Goal: Check status: Check status

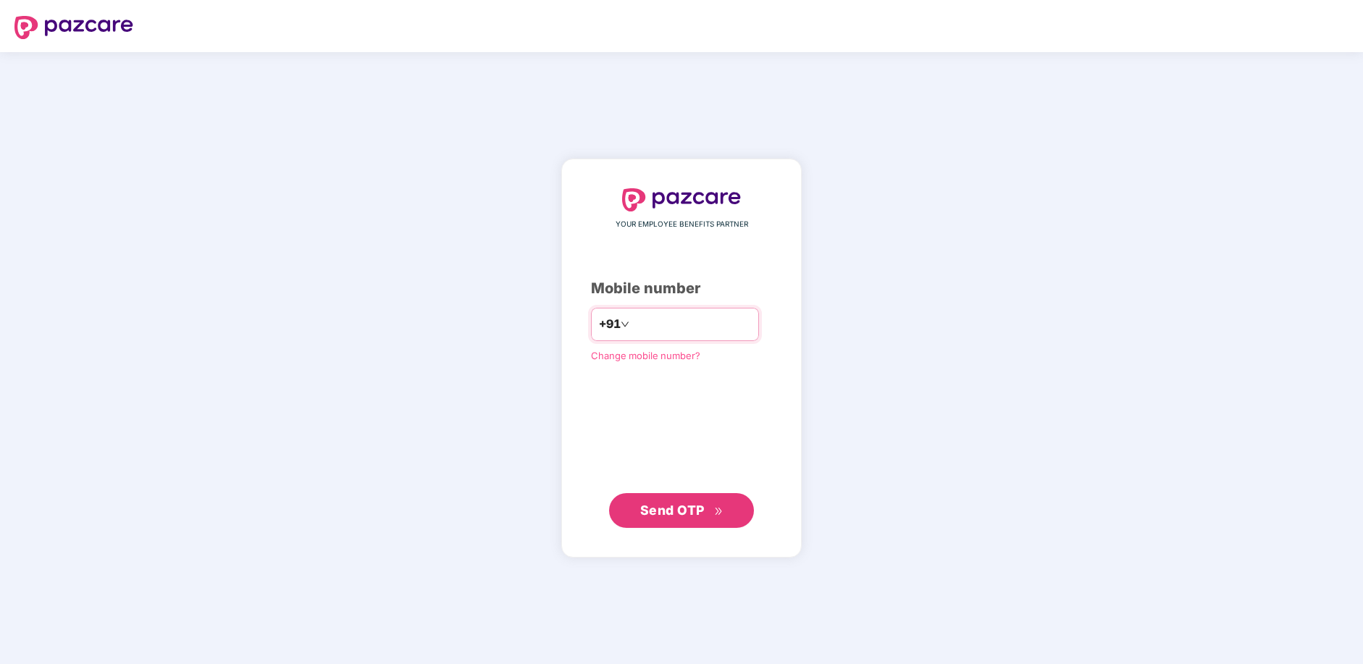
click at [642, 329] on input "number" at bounding box center [691, 324] width 119 height 23
type input "*"
type input "**********"
click at [685, 513] on span "Send OTP" at bounding box center [672, 510] width 64 height 15
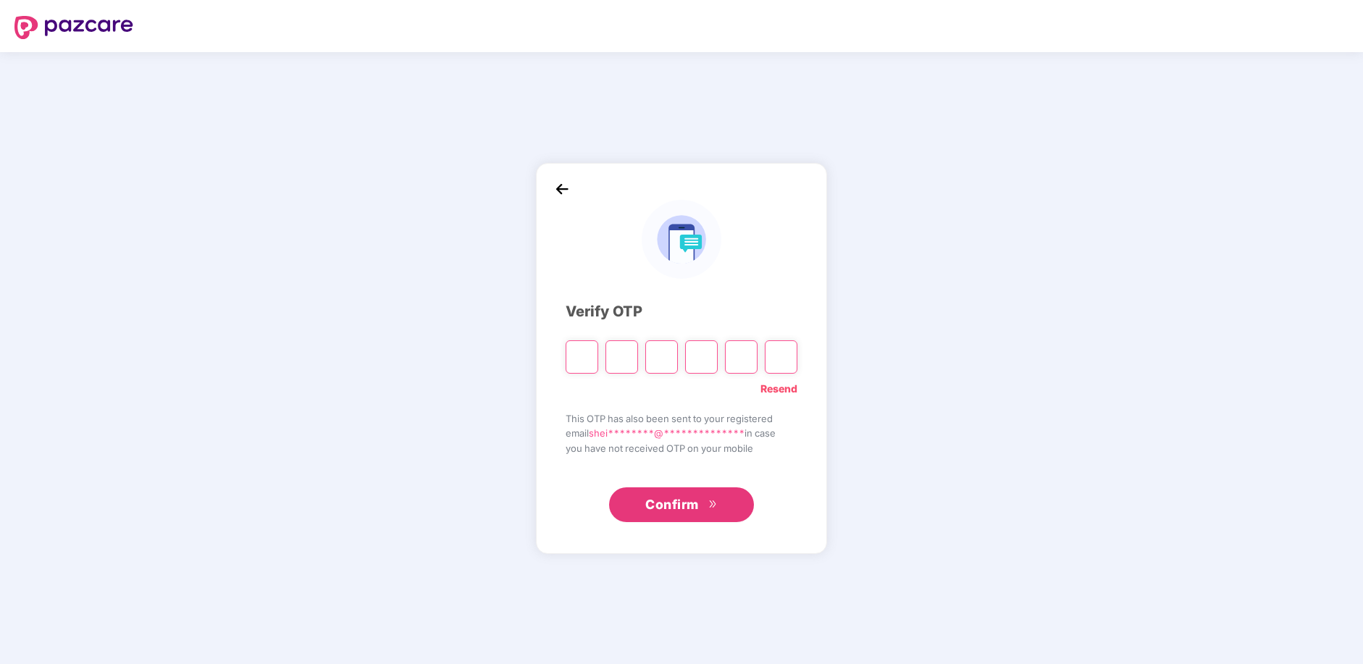
type input "*"
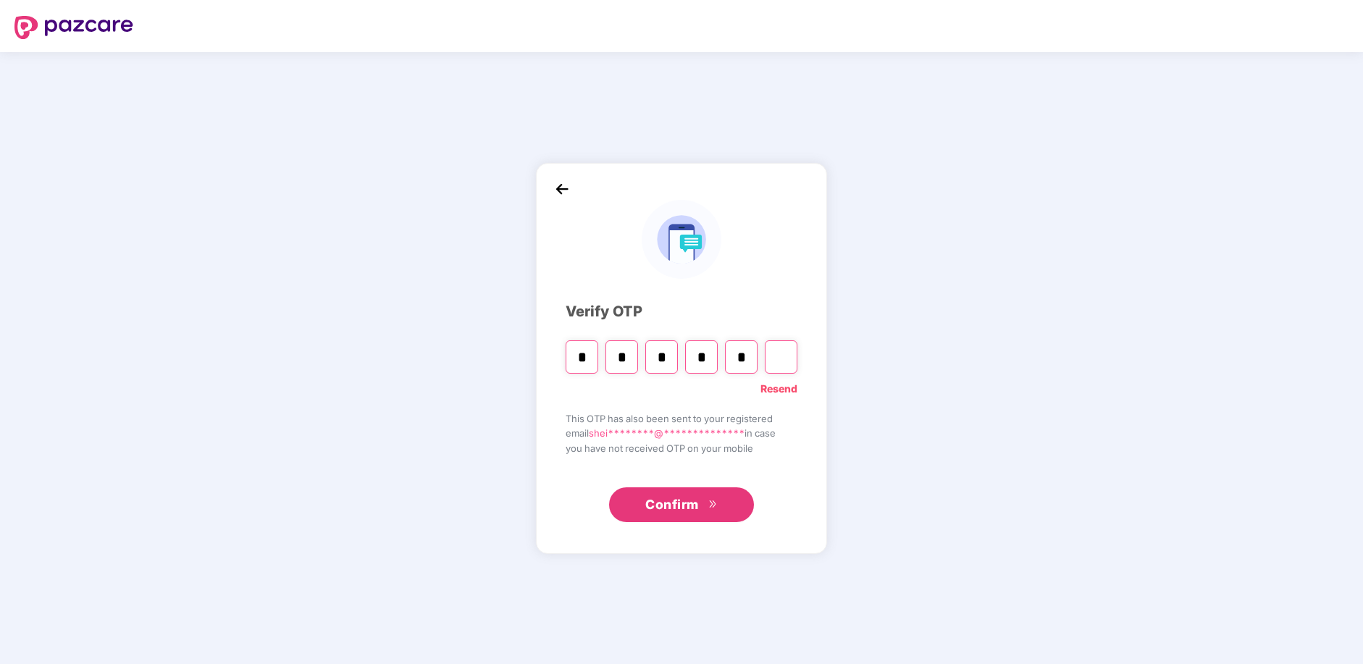
type input "*"
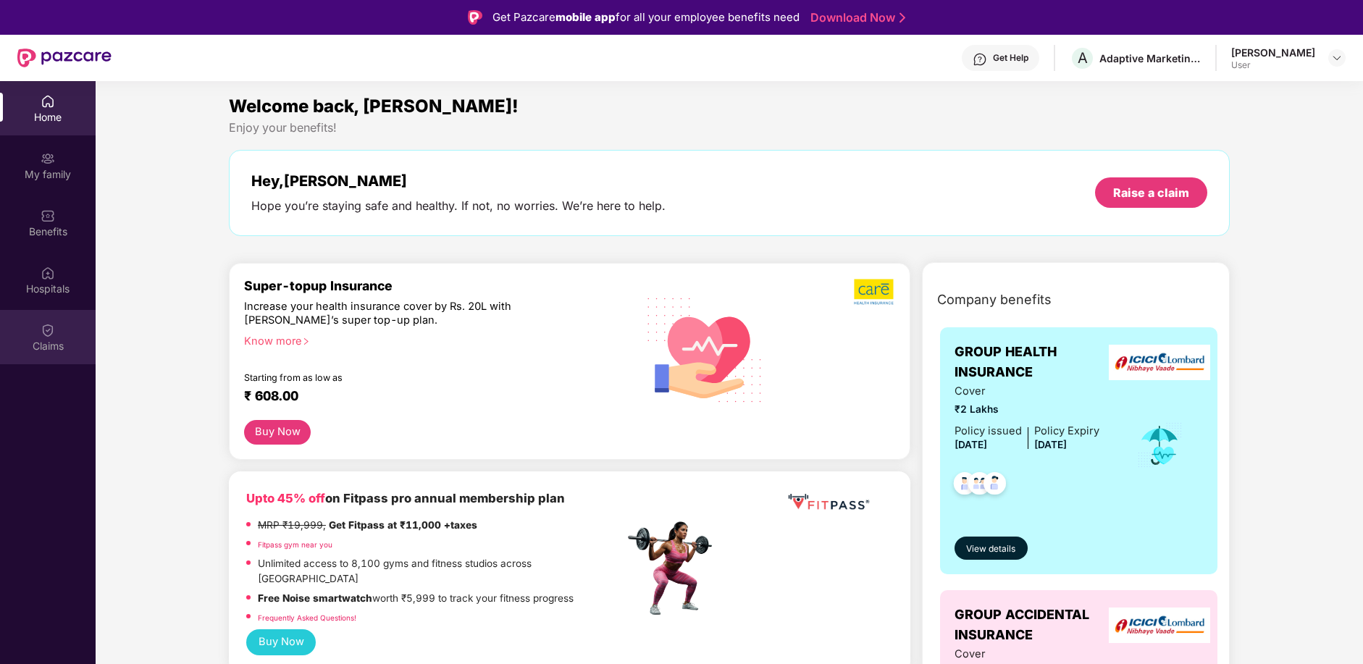
click at [51, 335] on img at bounding box center [48, 330] width 14 height 14
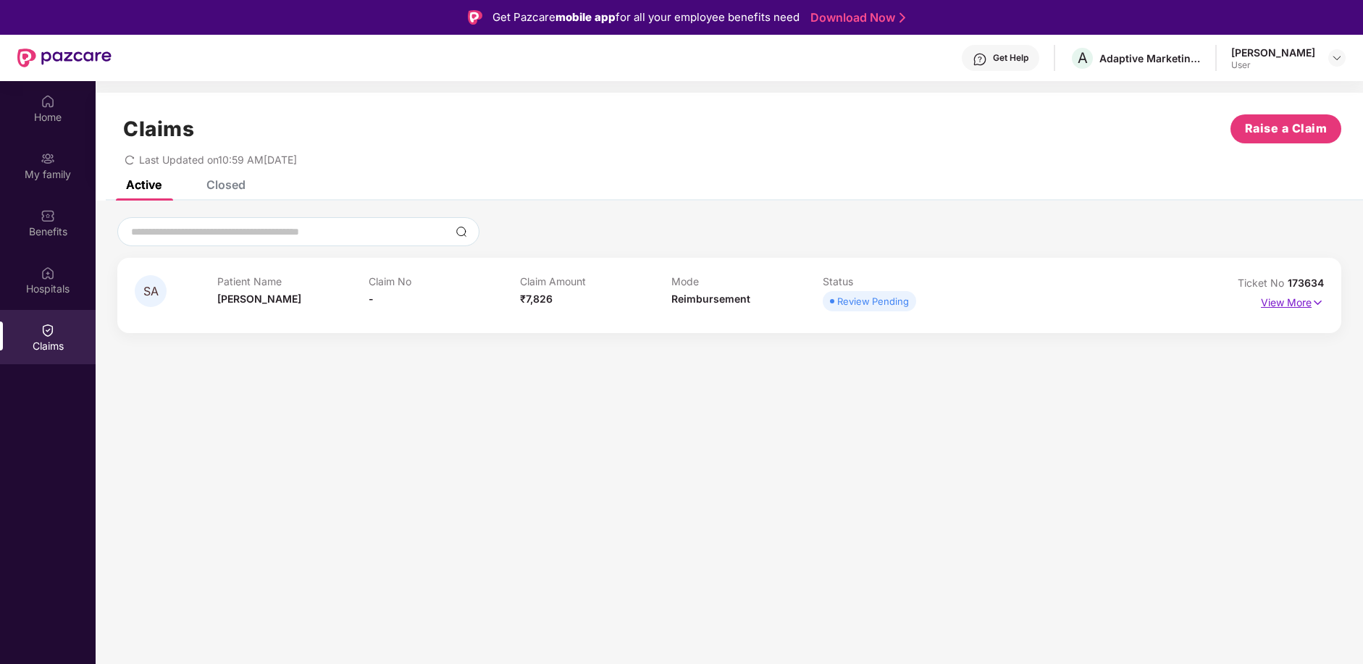
click at [1309, 308] on p "View More" at bounding box center [1292, 301] width 63 height 20
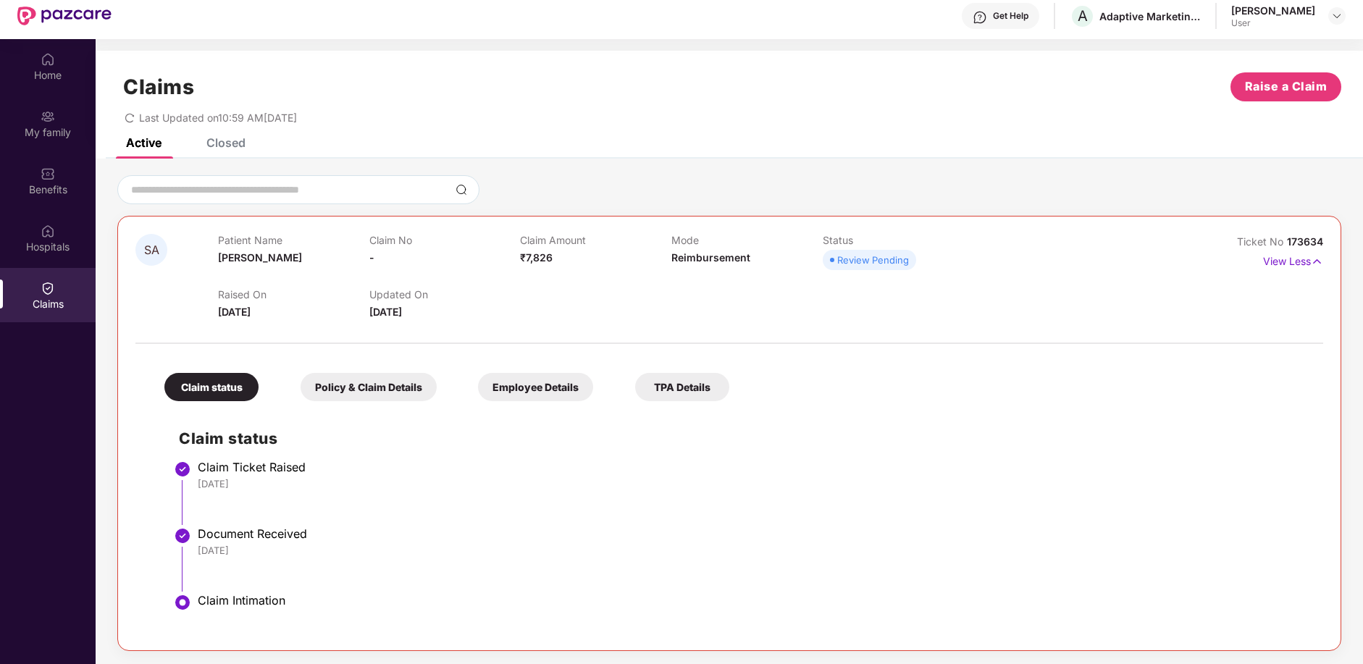
scroll to position [81, 0]
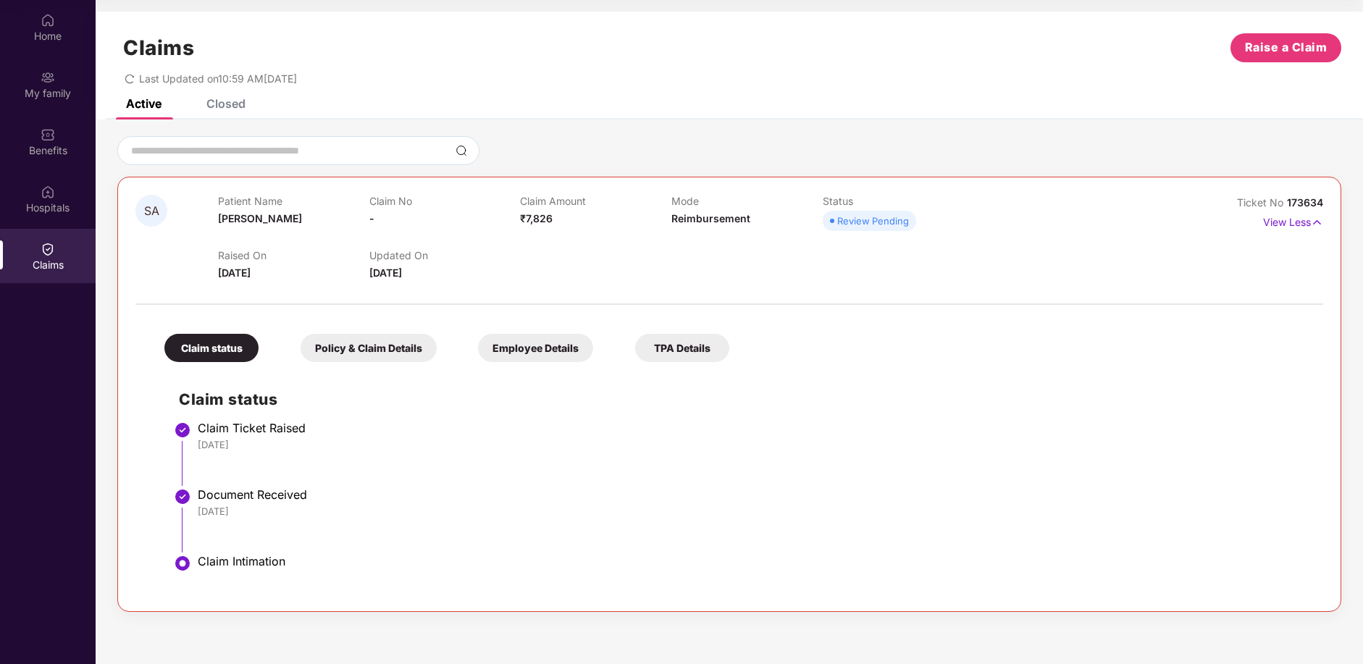
click at [223, 350] on div "Claim status" at bounding box center [211, 348] width 94 height 28
click at [378, 358] on div "Policy & Claim Details" at bounding box center [369, 348] width 136 height 28
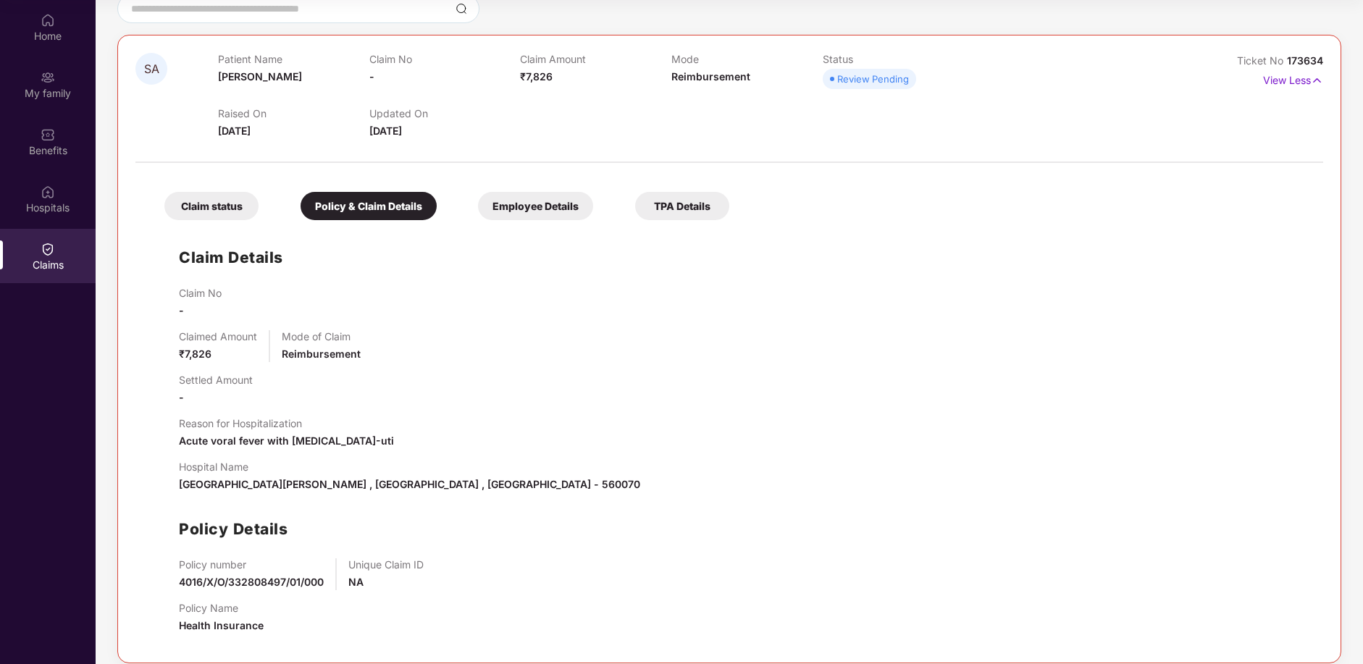
scroll to position [156, 0]
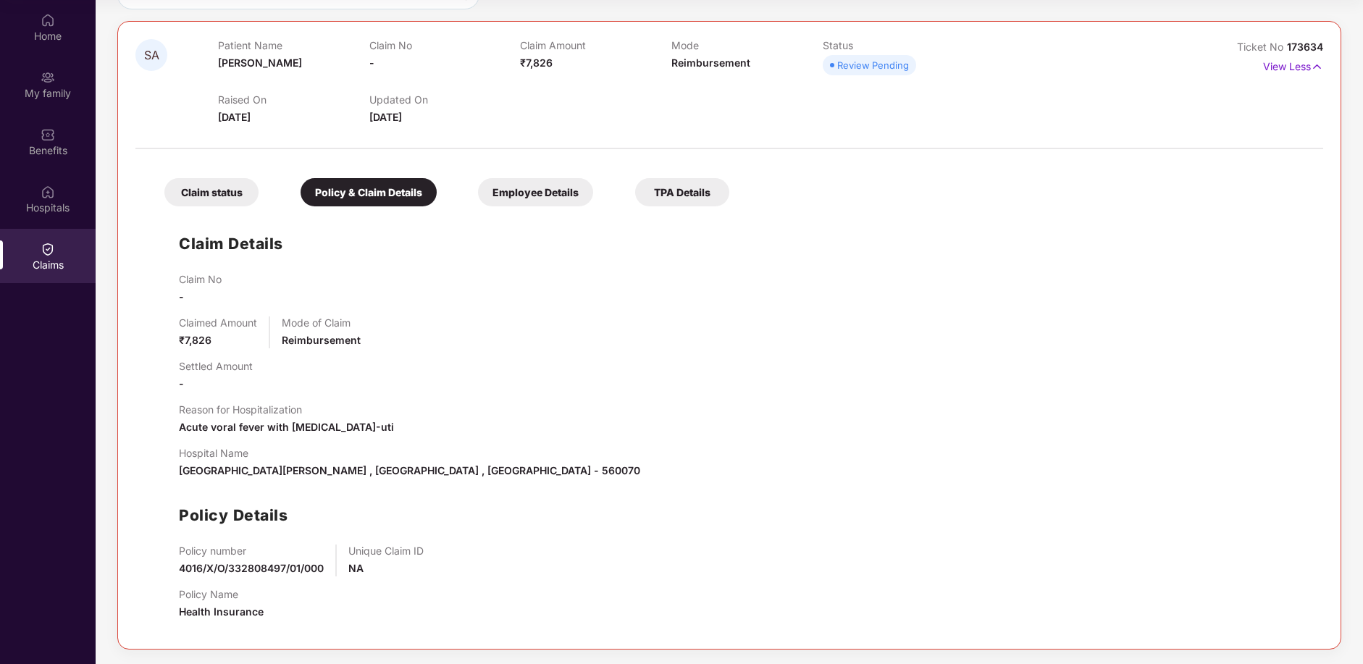
click at [535, 196] on div "Employee Details" at bounding box center [535, 192] width 115 height 28
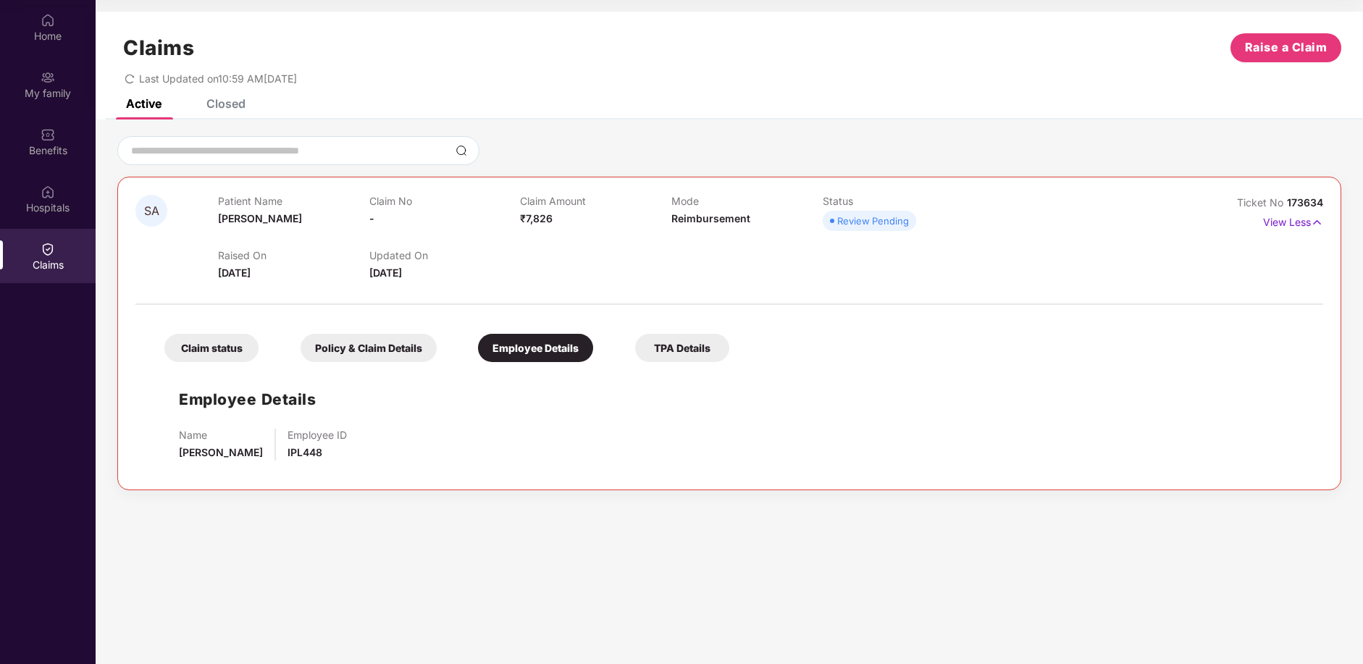
click at [688, 346] on div "TPA Details" at bounding box center [682, 348] width 94 height 28
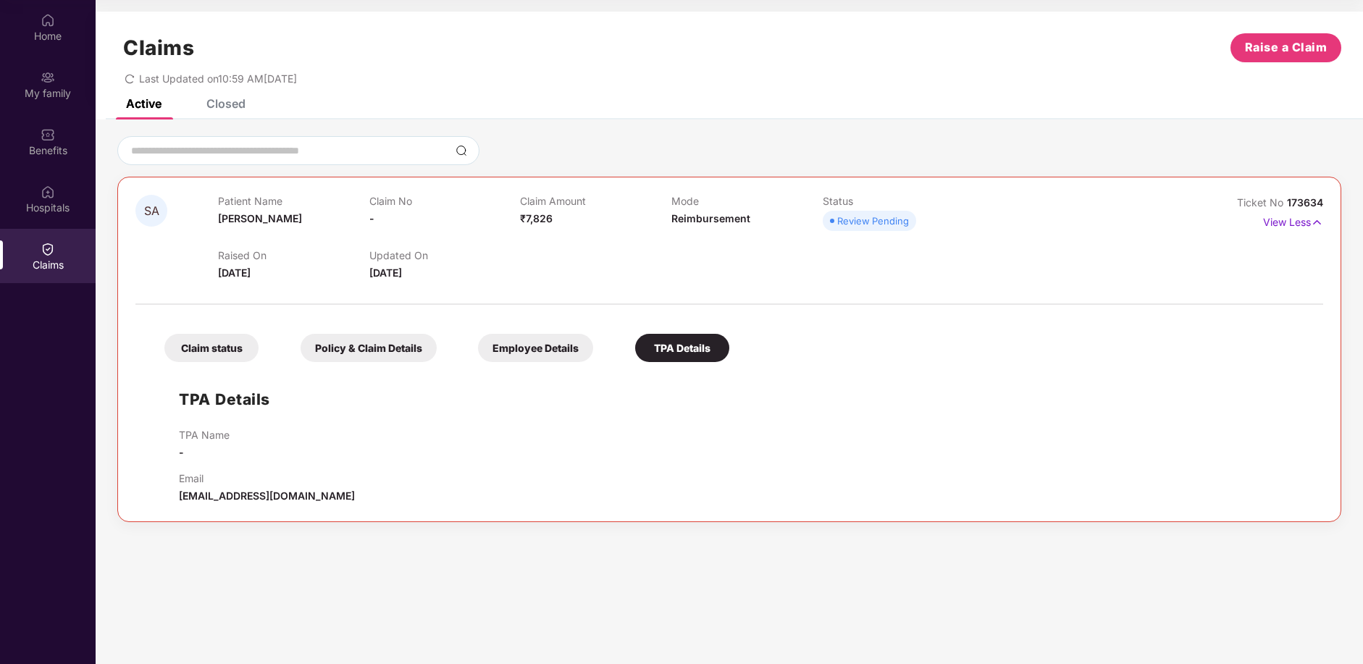
click at [209, 343] on div "Claim status" at bounding box center [211, 348] width 94 height 28
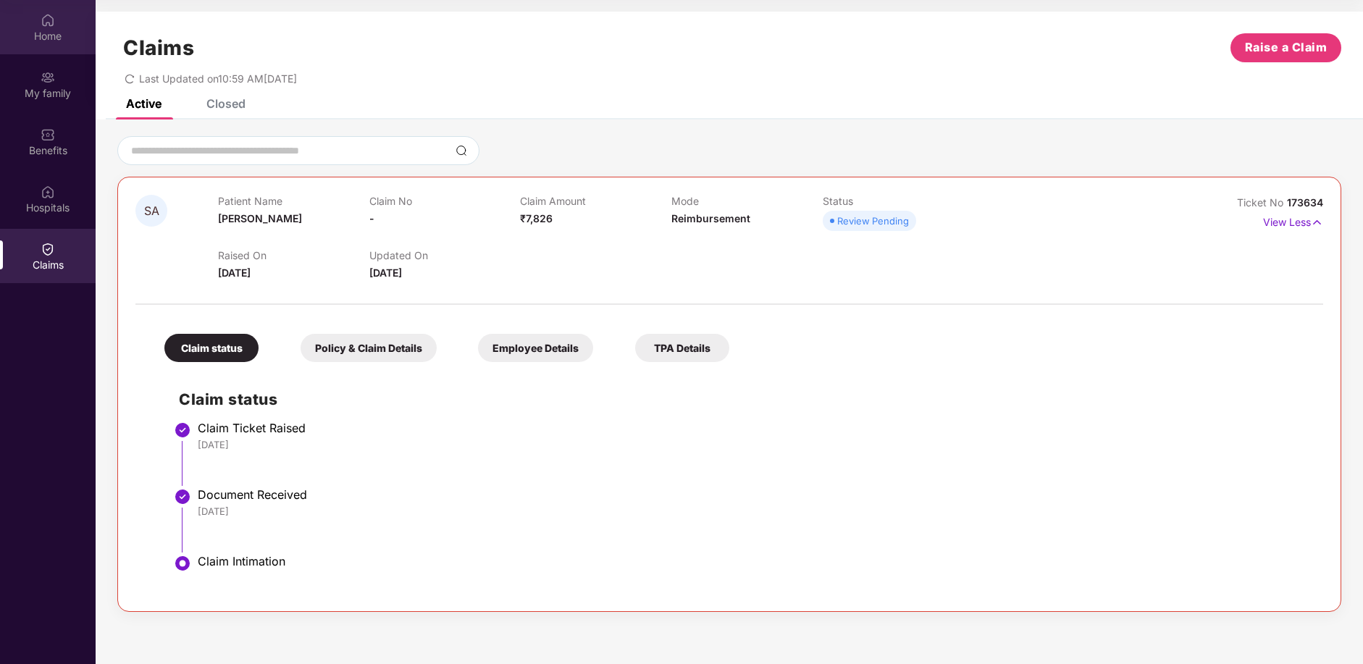
click at [46, 25] on img at bounding box center [48, 20] width 14 height 14
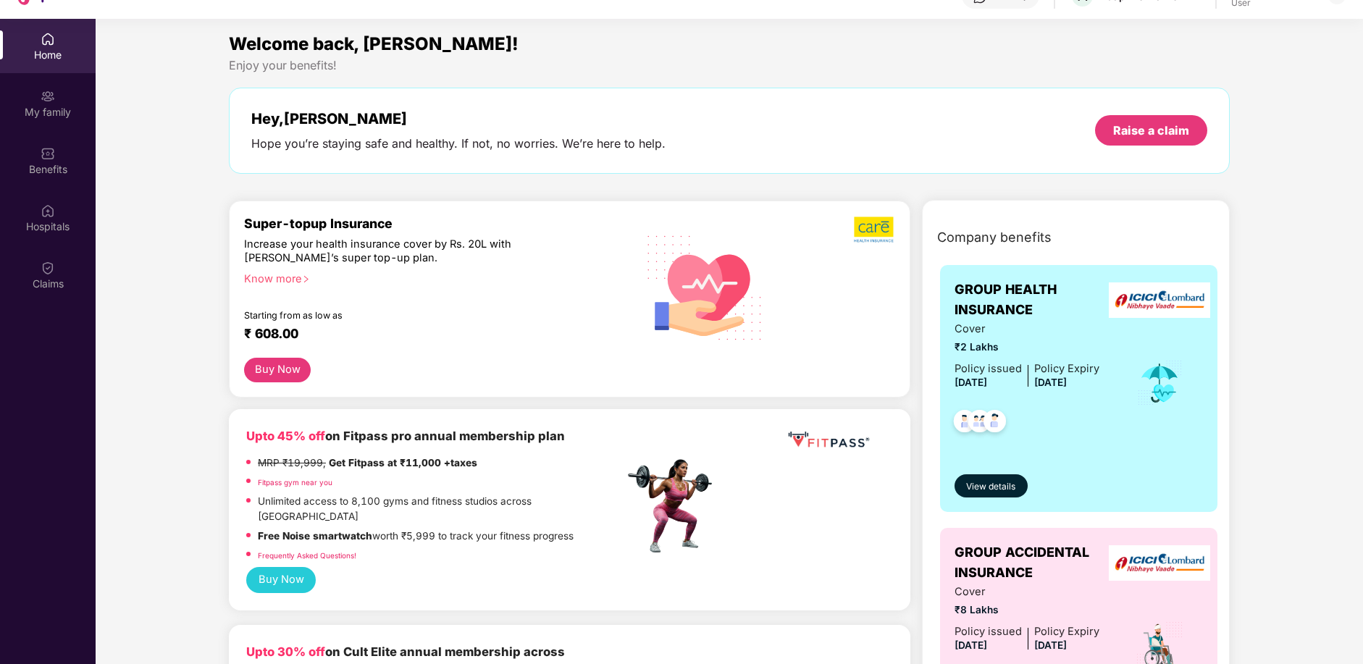
scroll to position [9, 0]
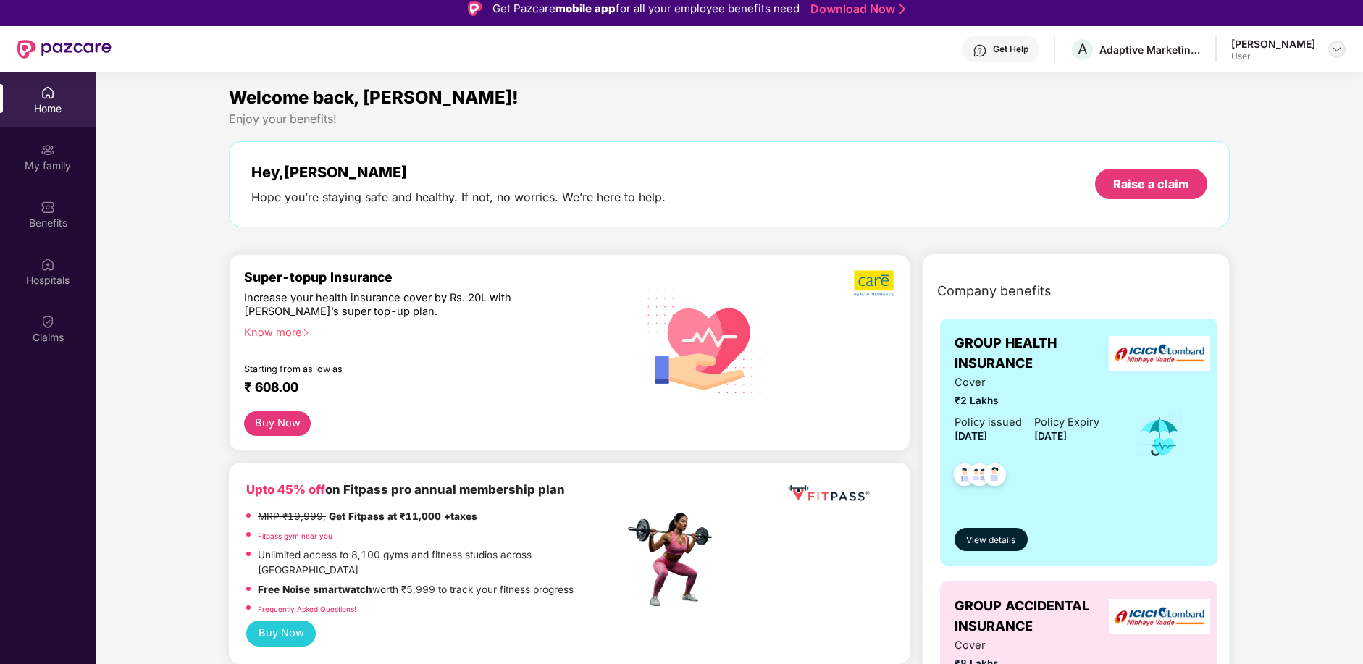
click at [1333, 49] on img at bounding box center [1337, 49] width 12 height 12
